Goal: Check status

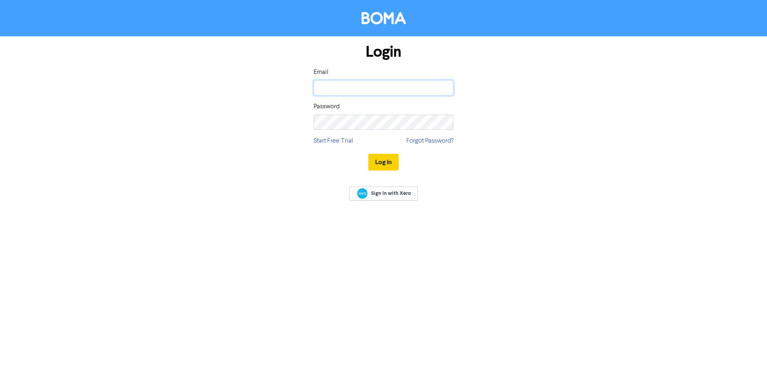
type input "[PERSON_NAME][EMAIL_ADDRESS][DOMAIN_NAME]"
click at [384, 159] on button "Log In" at bounding box center [383, 162] width 30 height 17
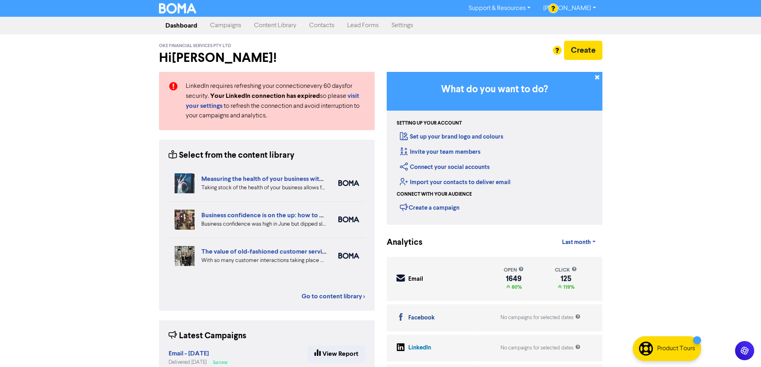
click at [222, 26] on link "Campaigns" at bounding box center [226, 26] width 44 height 16
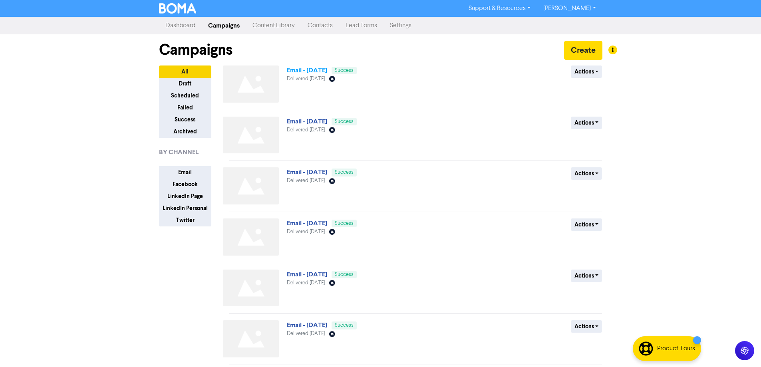
click at [321, 71] on link "Email - [DATE]" at bounding box center [307, 70] width 40 height 8
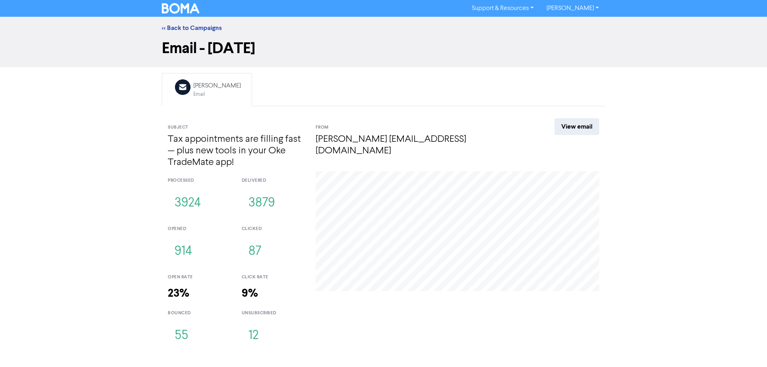
click at [176, 6] on img at bounding box center [181, 8] width 38 height 10
